Goal: Find specific page/section: Find specific page/section

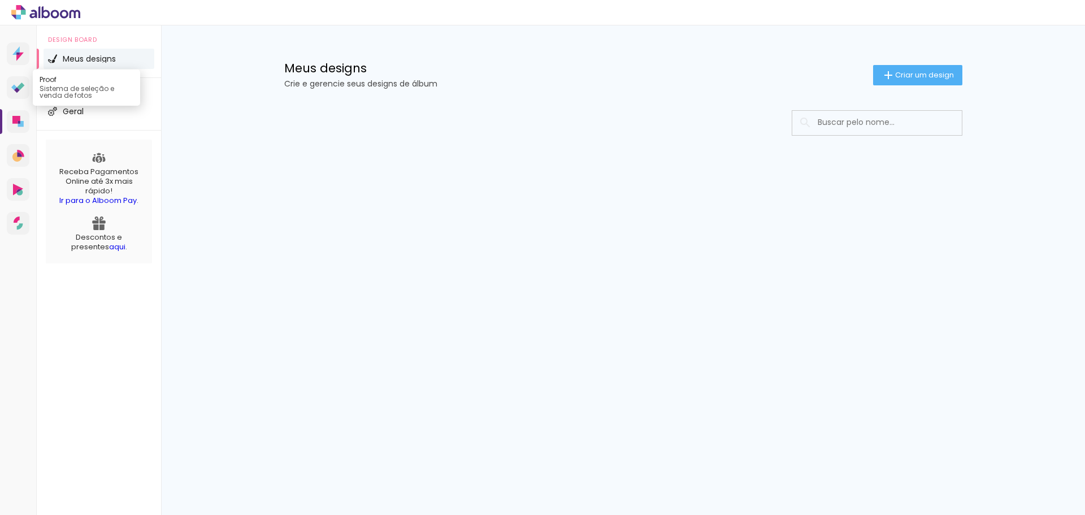
click at [19, 79] on link "Proof Sistema de seleção e venda de fotos" at bounding box center [18, 87] width 23 height 23
